Goal: Task Accomplishment & Management: Use online tool/utility

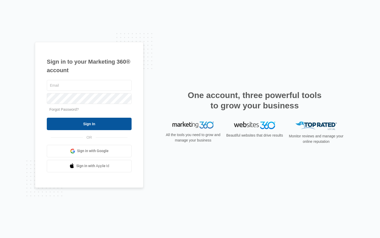
type input "[EMAIL_ADDRESS][DOMAIN_NAME]"
click at [74, 124] on input "Sign In" at bounding box center [89, 124] width 85 height 12
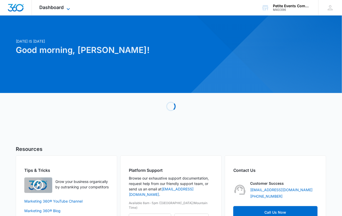
click at [69, 9] on icon at bounding box center [68, 9] width 3 height 2
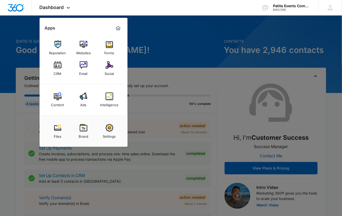
click at [85, 61] on img at bounding box center [84, 65] width 8 height 8
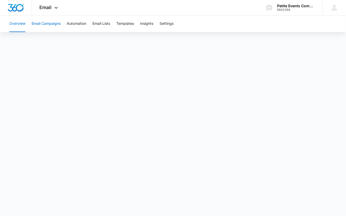
click at [48, 22] on button "Email Campaigns" at bounding box center [46, 24] width 29 height 17
click at [54, 25] on button "Email Campaigns" at bounding box center [46, 24] width 29 height 17
click at [98, 21] on button "Email Lists" at bounding box center [101, 24] width 18 height 17
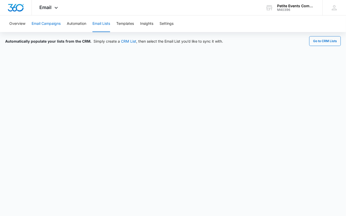
click at [41, 25] on button "Email Campaigns" at bounding box center [46, 24] width 29 height 17
